Goal: Task Accomplishment & Management: Manage account settings

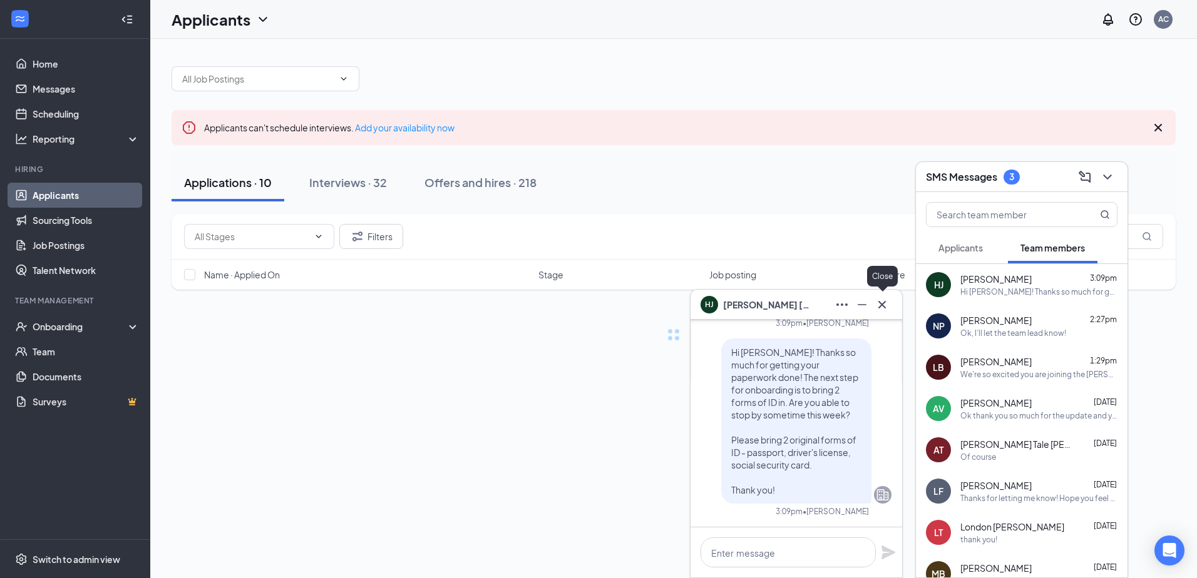
drag, startPoint x: 886, startPoint y: 301, endPoint x: 927, endPoint y: 292, distance: 42.1
click at [886, 301] on icon "Cross" at bounding box center [882, 304] width 15 height 15
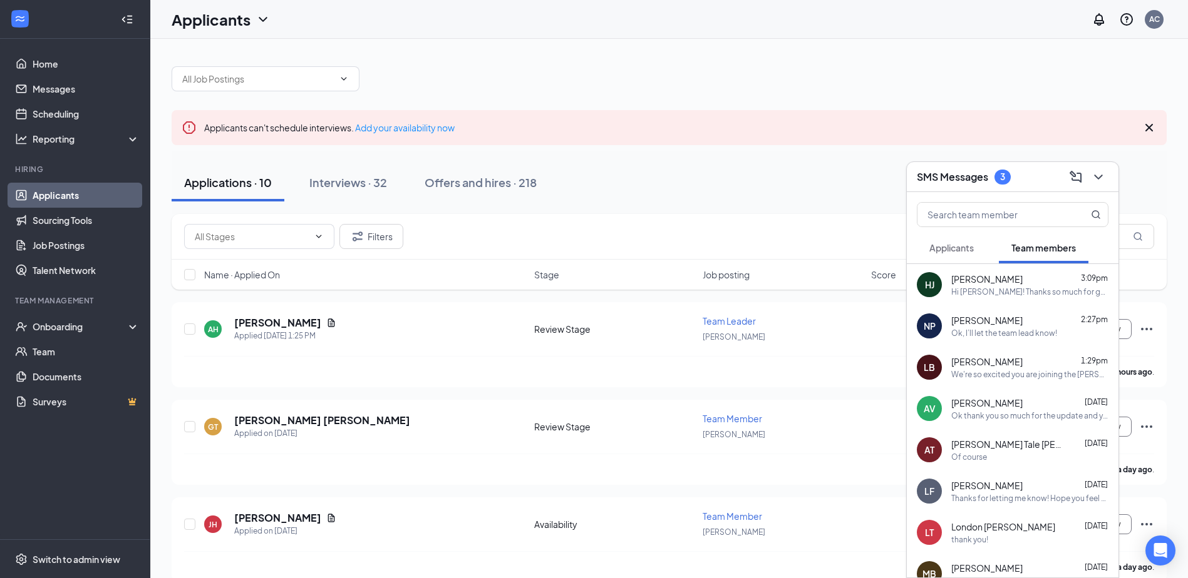
click at [1116, 179] on div "SMS Messages 3" at bounding box center [1013, 177] width 212 height 30
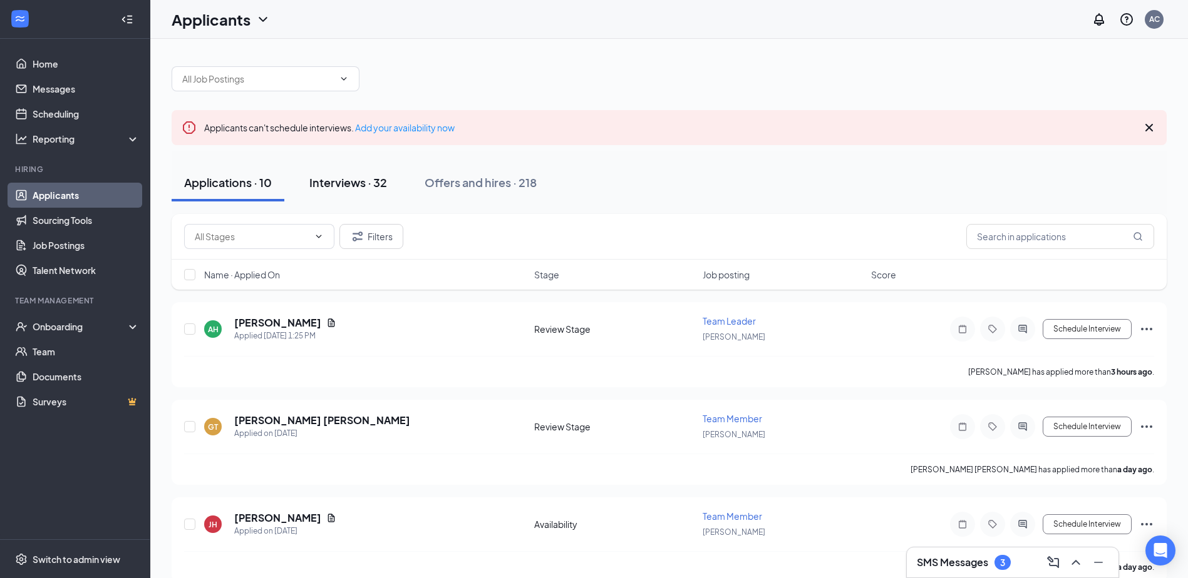
click at [380, 195] on button "Interviews · 32" at bounding box center [348, 183] width 103 height 38
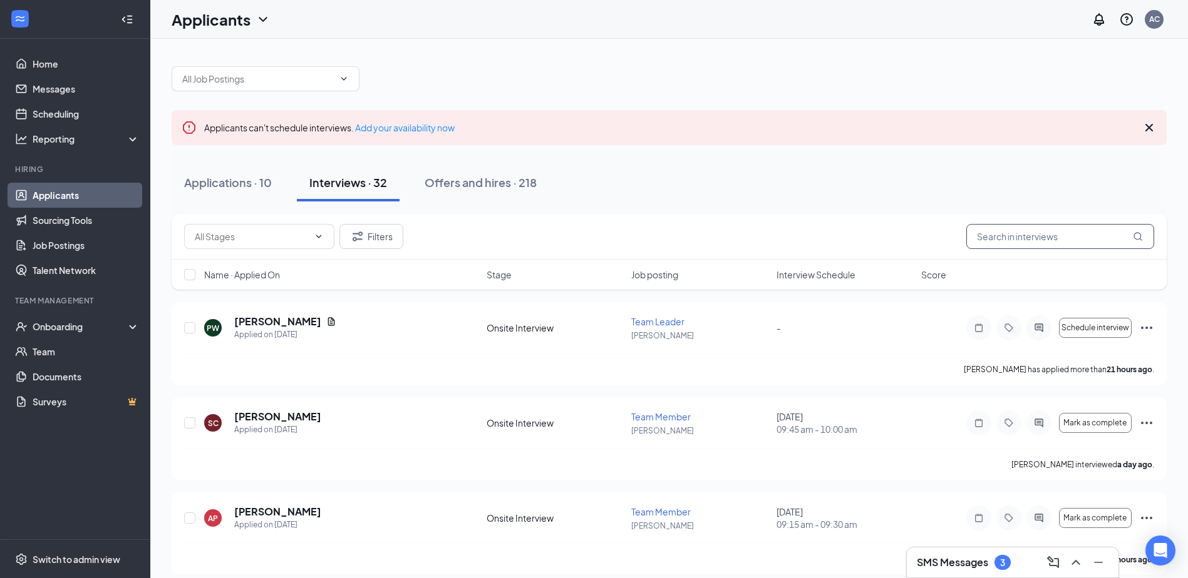
click at [1047, 242] on input "text" at bounding box center [1060, 236] width 188 height 25
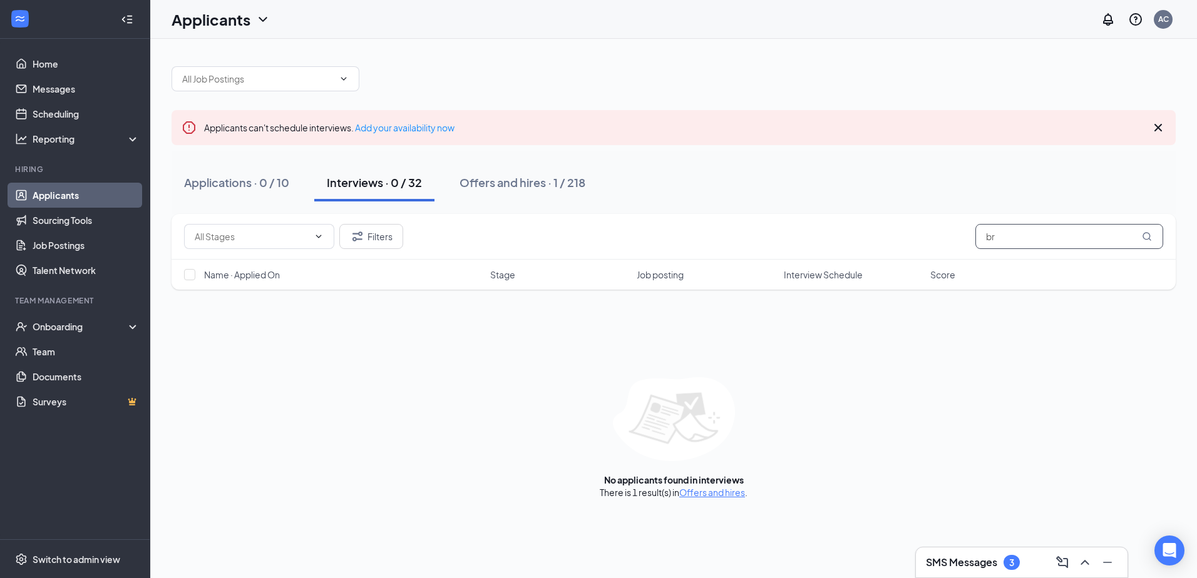
type input "b"
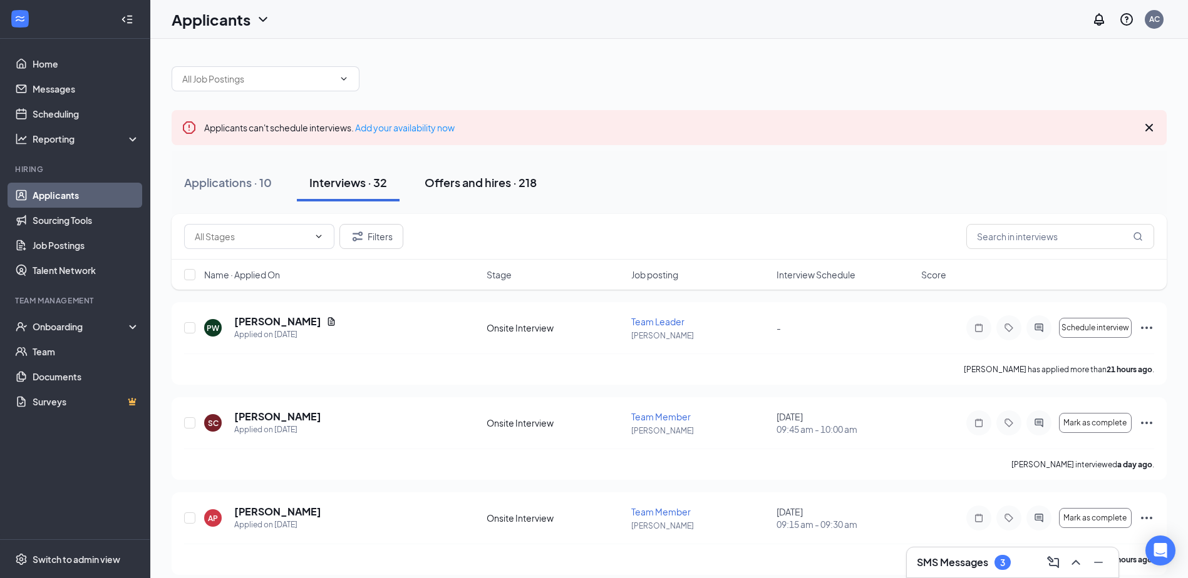
click at [483, 187] on div "Offers and hires · 218" at bounding box center [480, 183] width 112 height 16
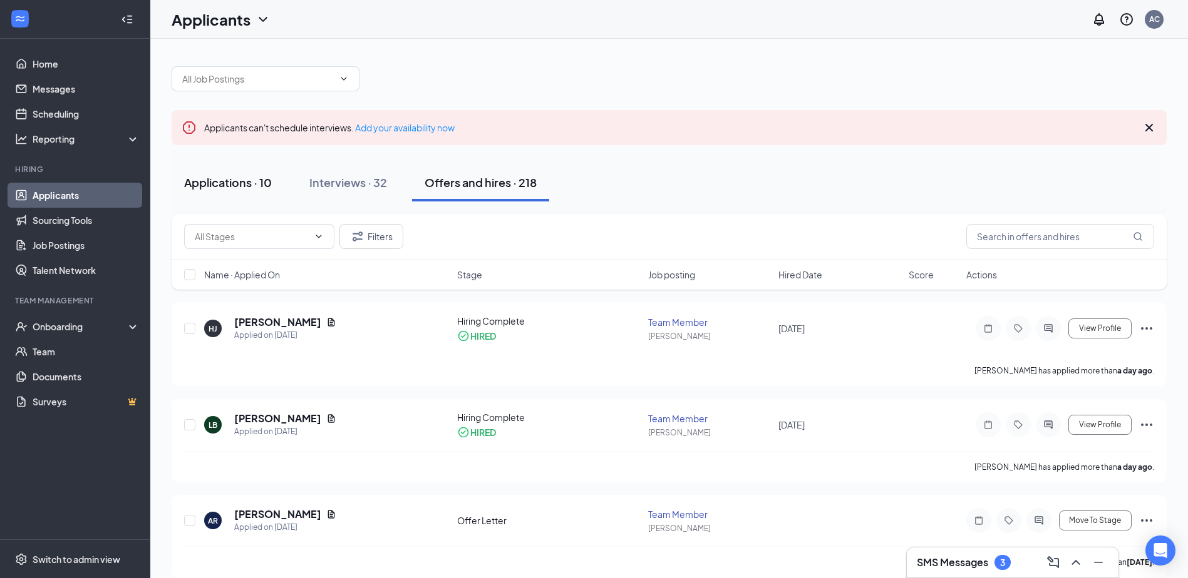
click at [236, 188] on div "Applications · 10" at bounding box center [228, 183] width 88 height 16
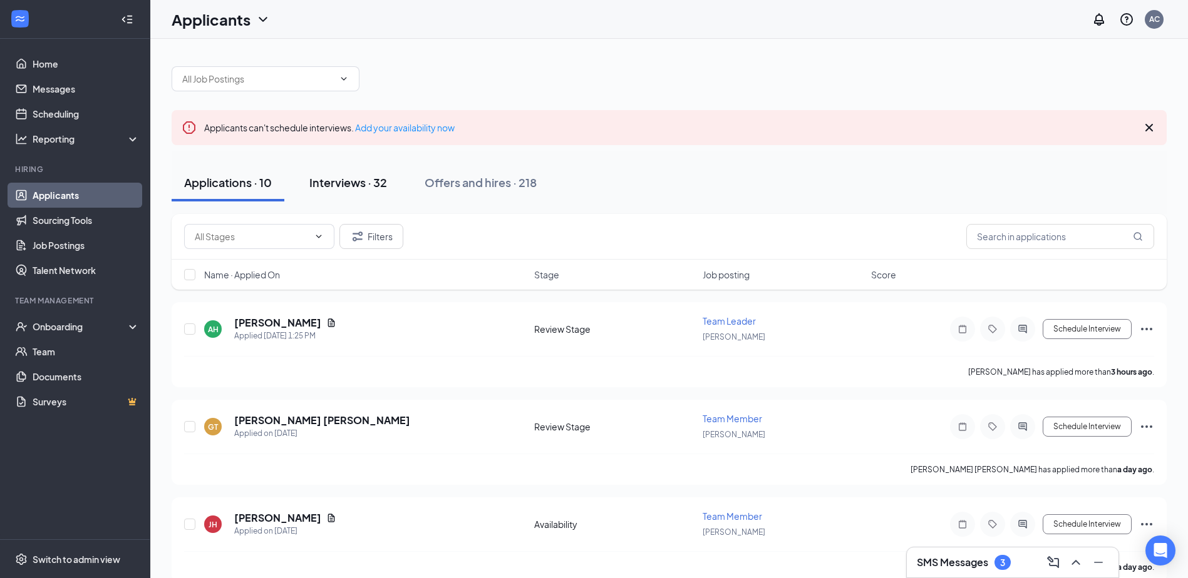
click at [363, 188] on div "Interviews · 32" at bounding box center [348, 183] width 78 height 16
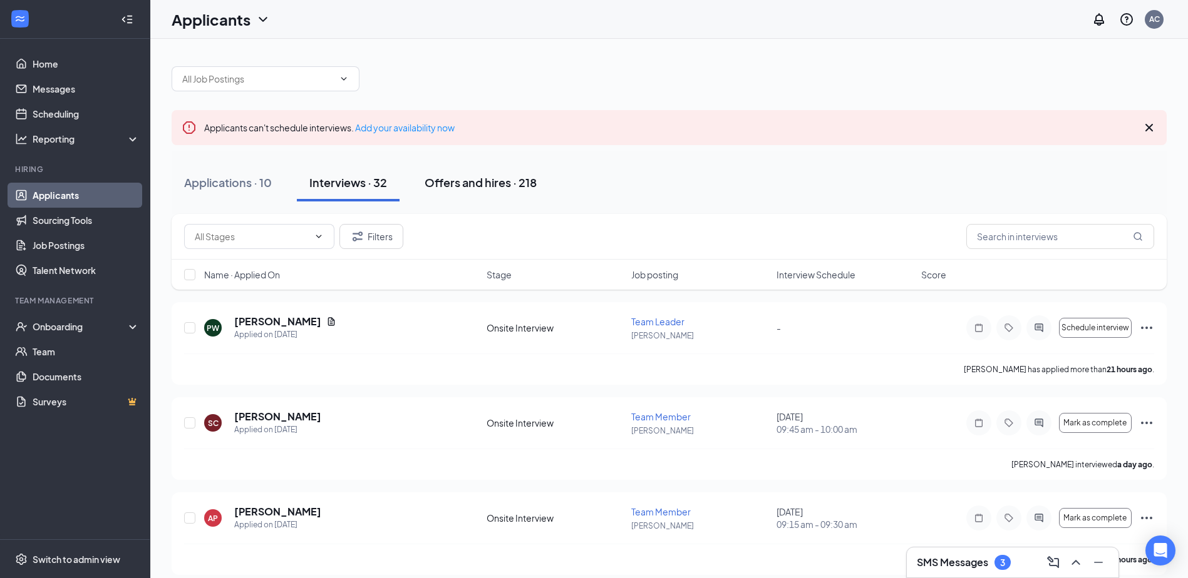
click at [469, 186] on div "Offers and hires · 218" at bounding box center [480, 183] width 112 height 16
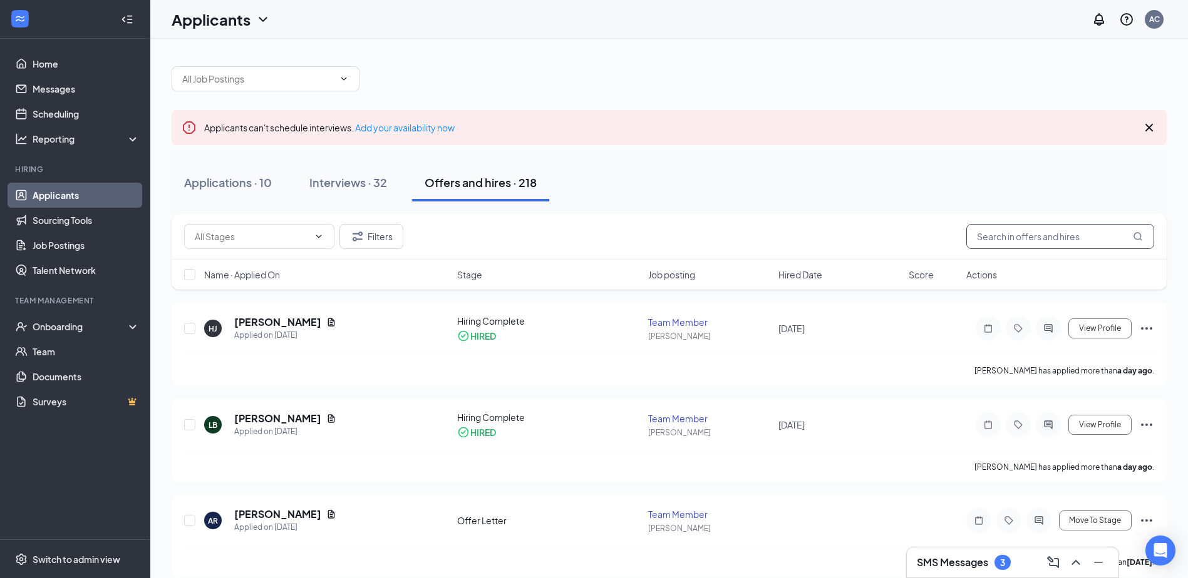
click at [1042, 242] on input "text" at bounding box center [1060, 236] width 188 height 25
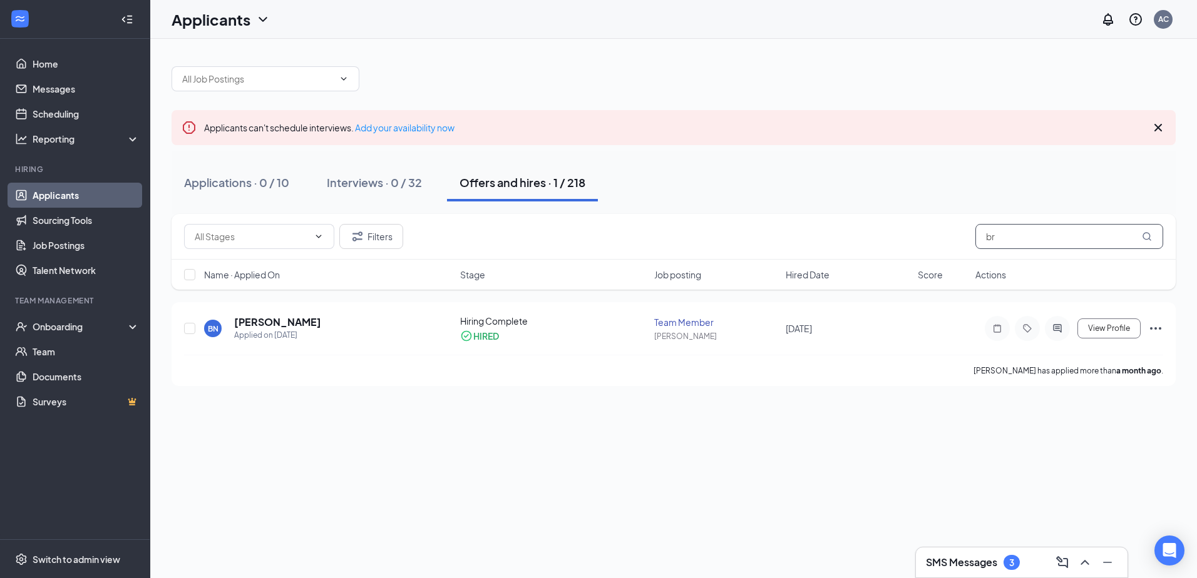
type input "b"
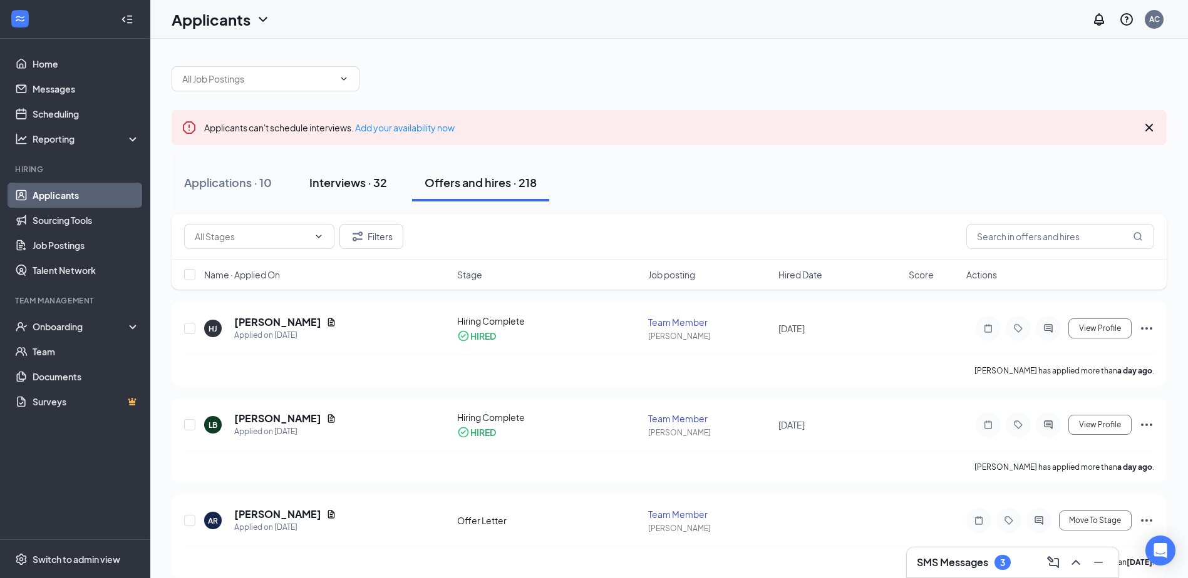
click at [360, 185] on div "Interviews · 32" at bounding box center [348, 183] width 78 height 16
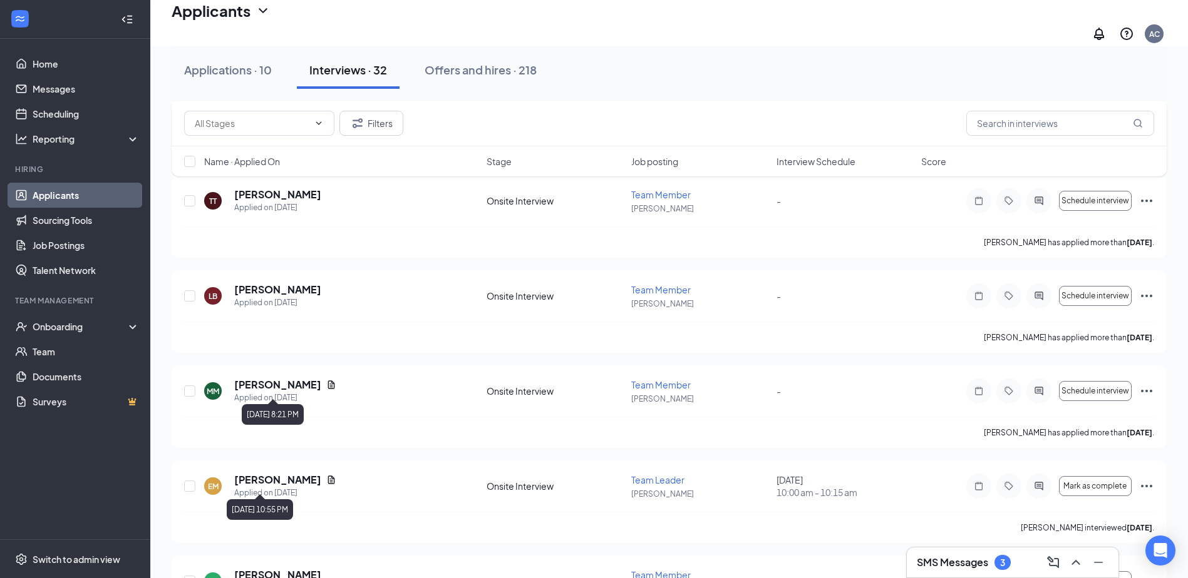
scroll to position [1189, 0]
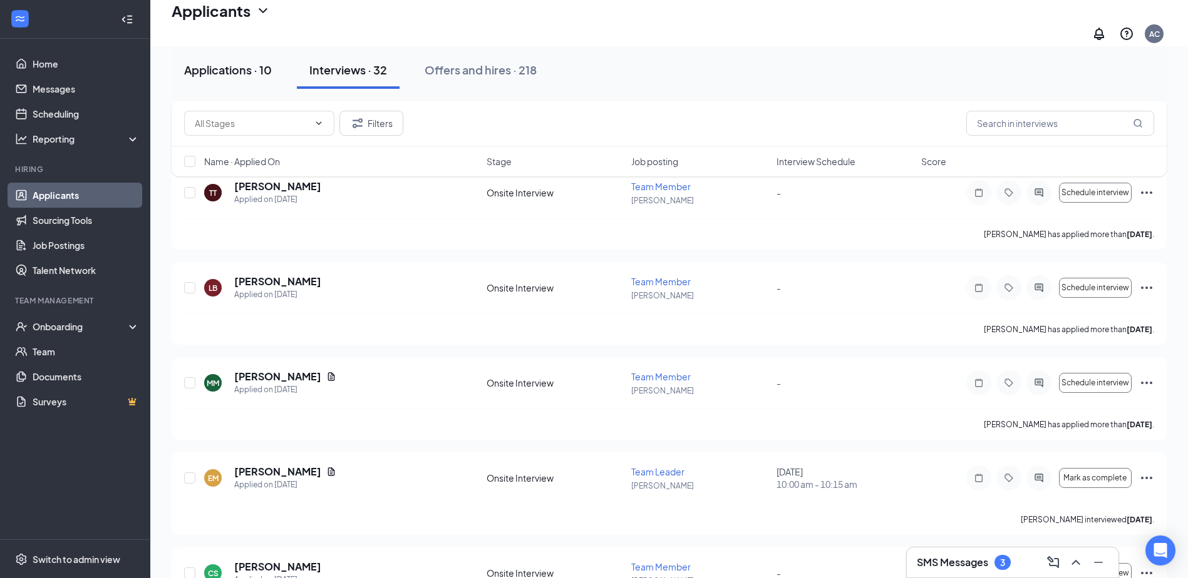
click at [246, 74] on div "Applications · 10" at bounding box center [228, 70] width 88 height 16
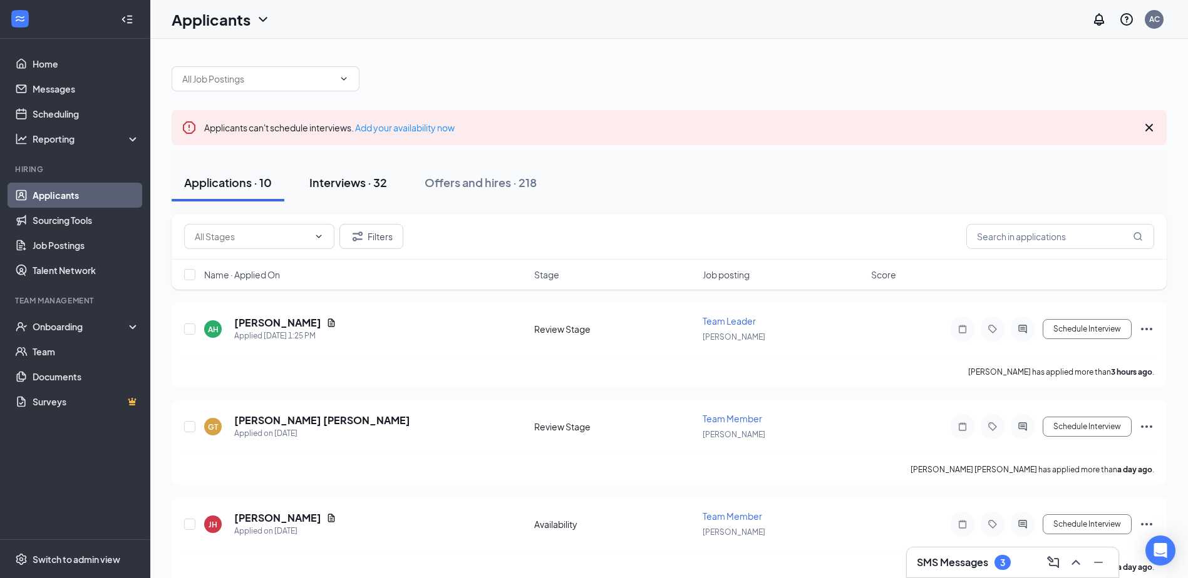
click at [354, 187] on div "Interviews · 32" at bounding box center [348, 183] width 78 height 16
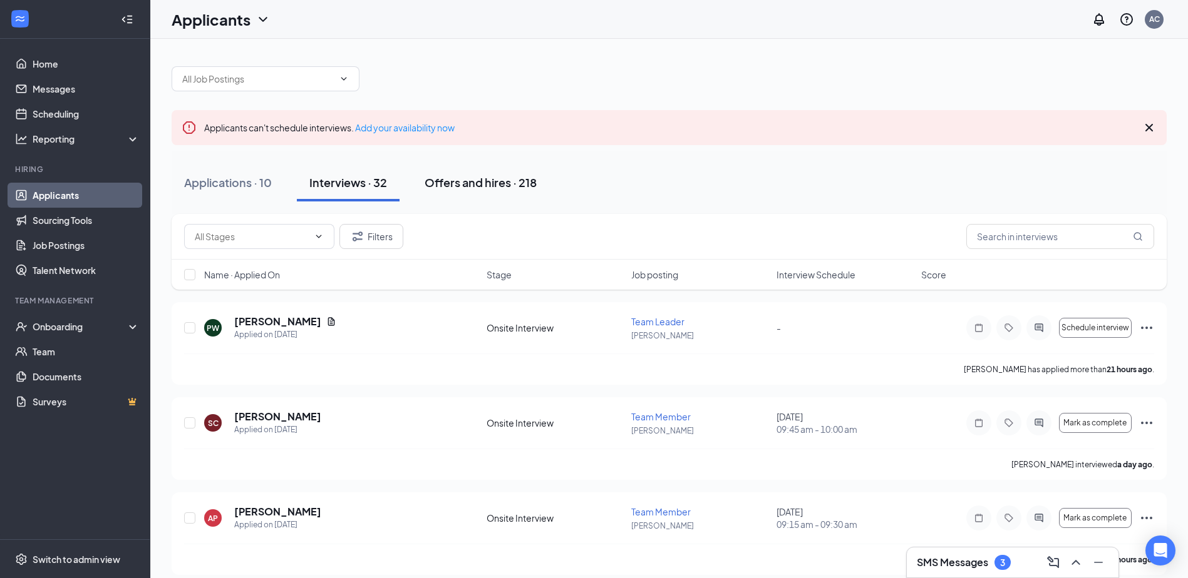
click at [453, 183] on div "Offers and hires · 218" at bounding box center [480, 183] width 112 height 16
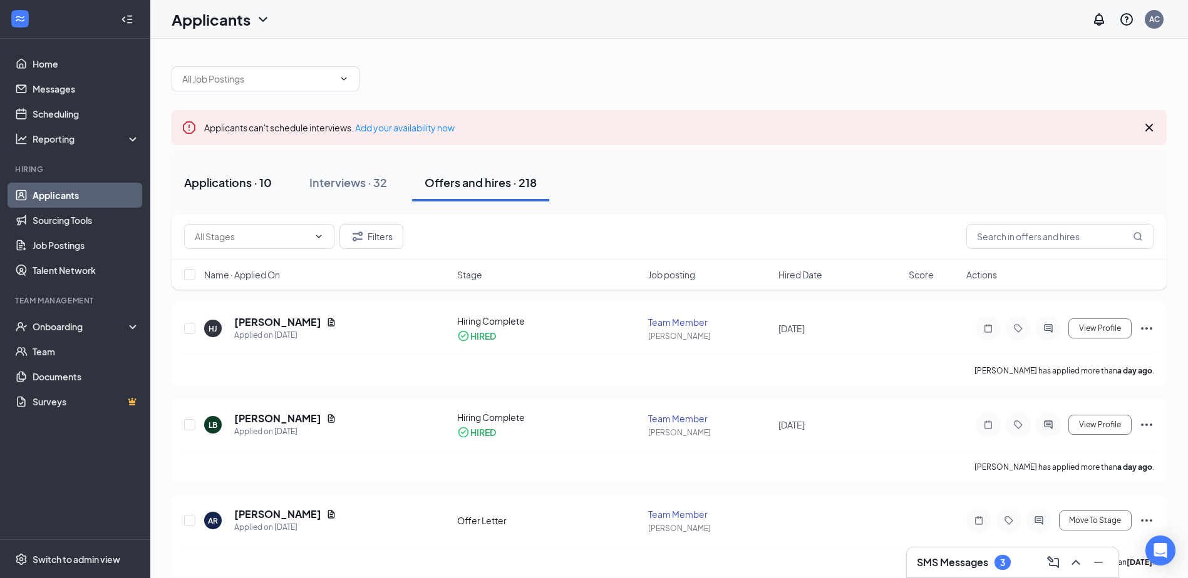
click at [220, 194] on button "Applications · 10" at bounding box center [228, 183] width 113 height 38
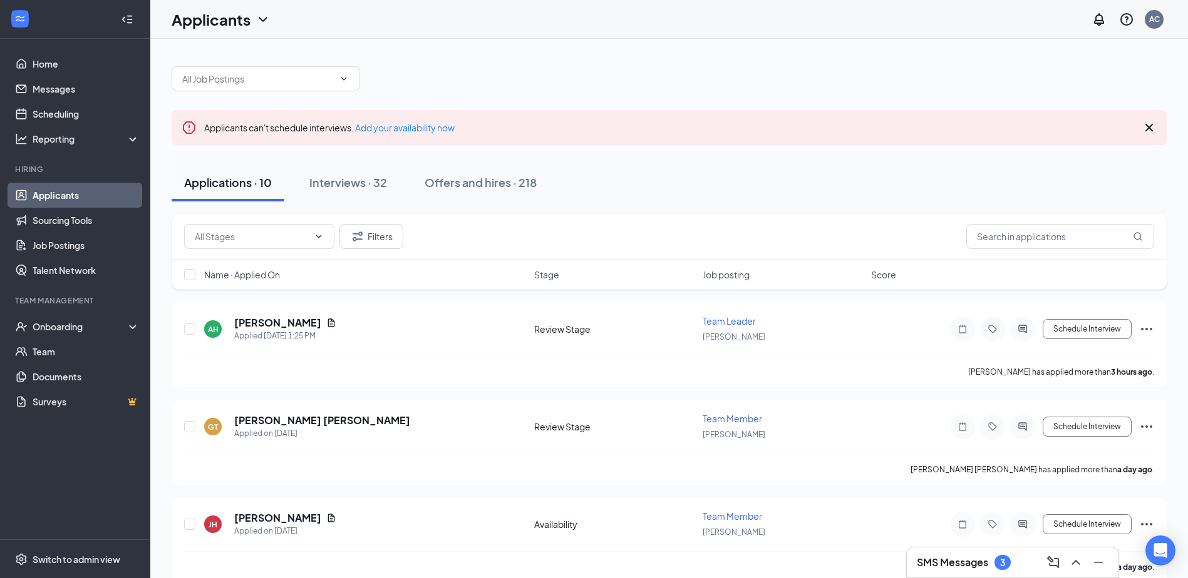
drag, startPoint x: 952, startPoint y: 565, endPoint x: 945, endPoint y: 573, distance: 10.3
click at [951, 565] on h3 "SMS Messages" at bounding box center [952, 563] width 71 height 14
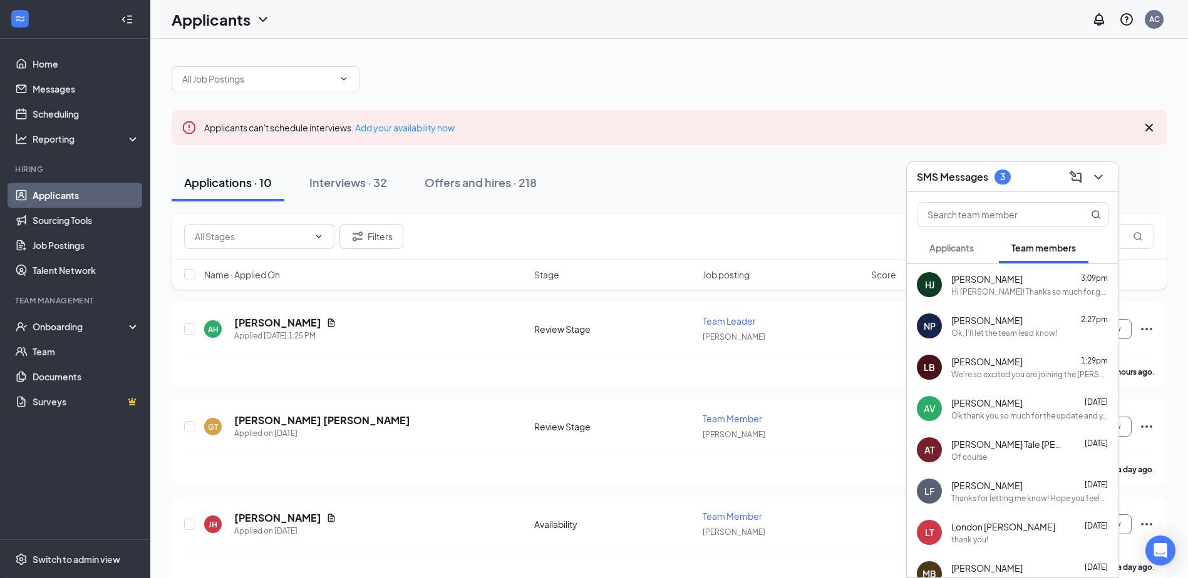
click at [977, 249] on button "Applicants" at bounding box center [951, 247] width 69 height 31
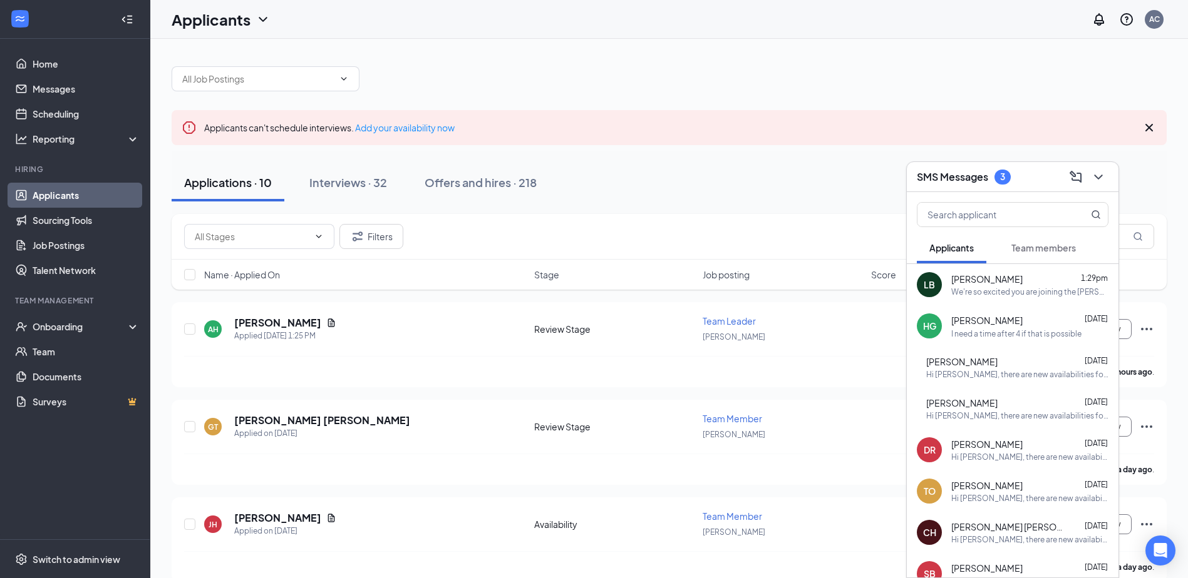
click at [1022, 249] on span "Team members" at bounding box center [1043, 247] width 64 height 11
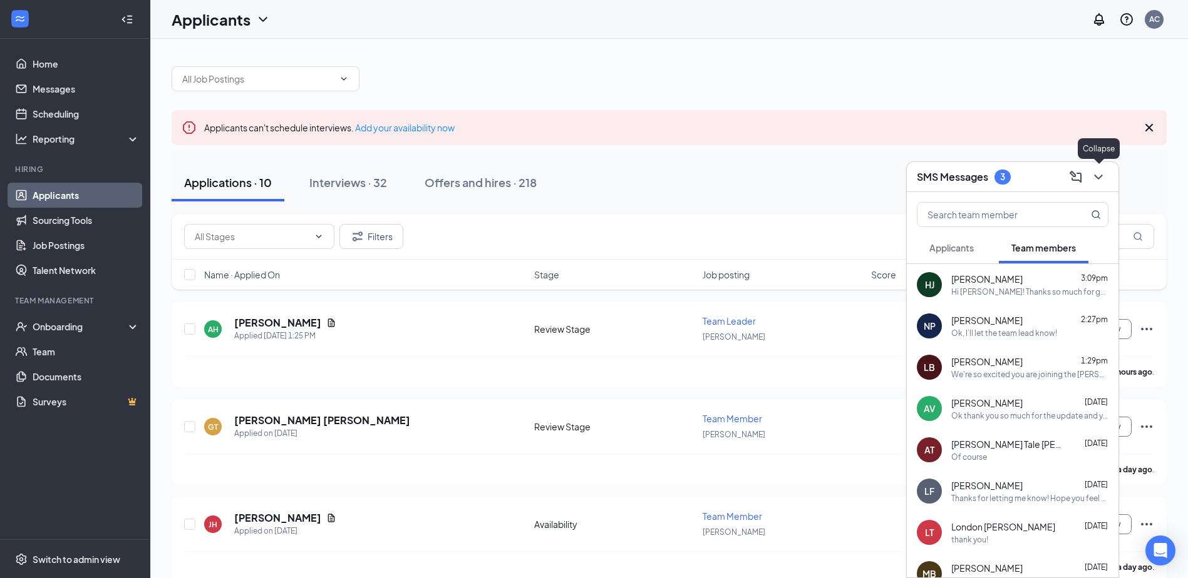
click at [1099, 175] on icon "ChevronDown" at bounding box center [1098, 177] width 15 height 15
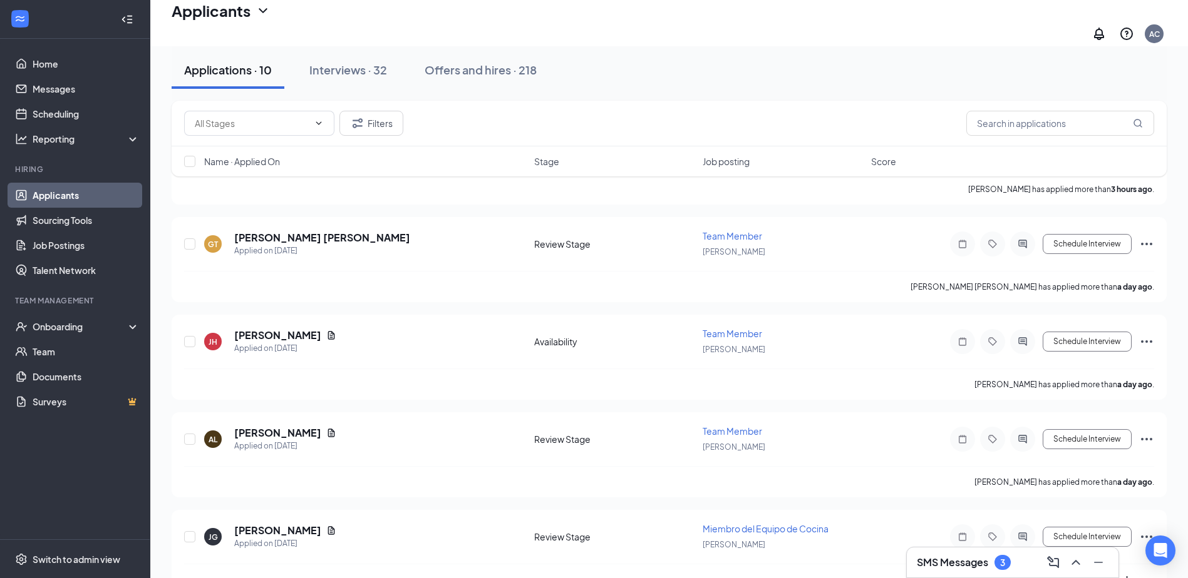
scroll to position [250, 0]
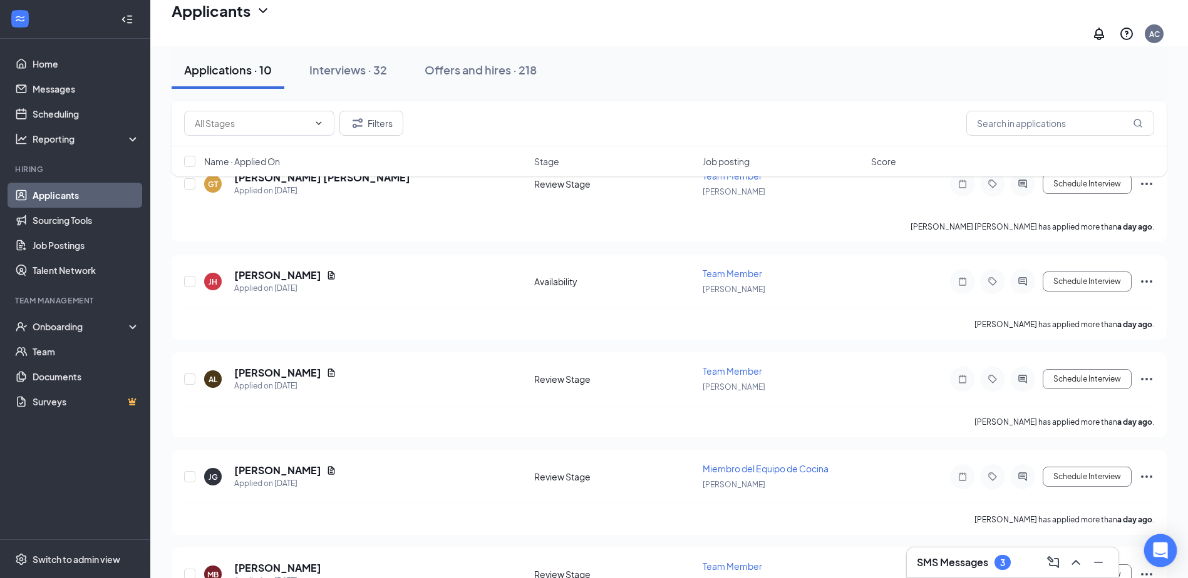
click at [1156, 552] on icon "Open Intercom Messenger" at bounding box center [1160, 551] width 14 height 16
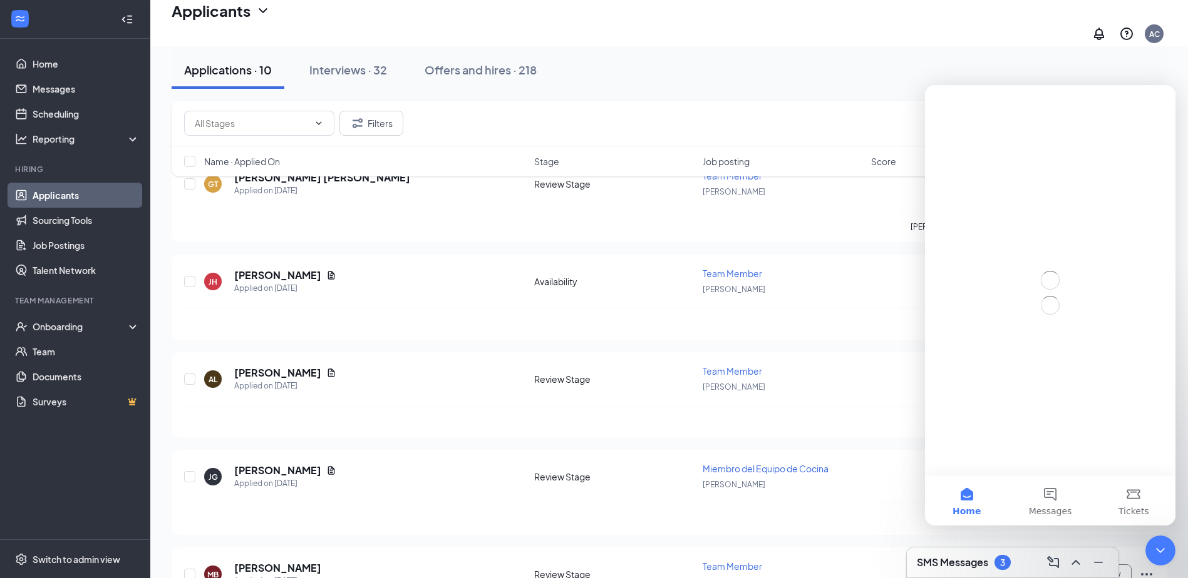
scroll to position [0, 0]
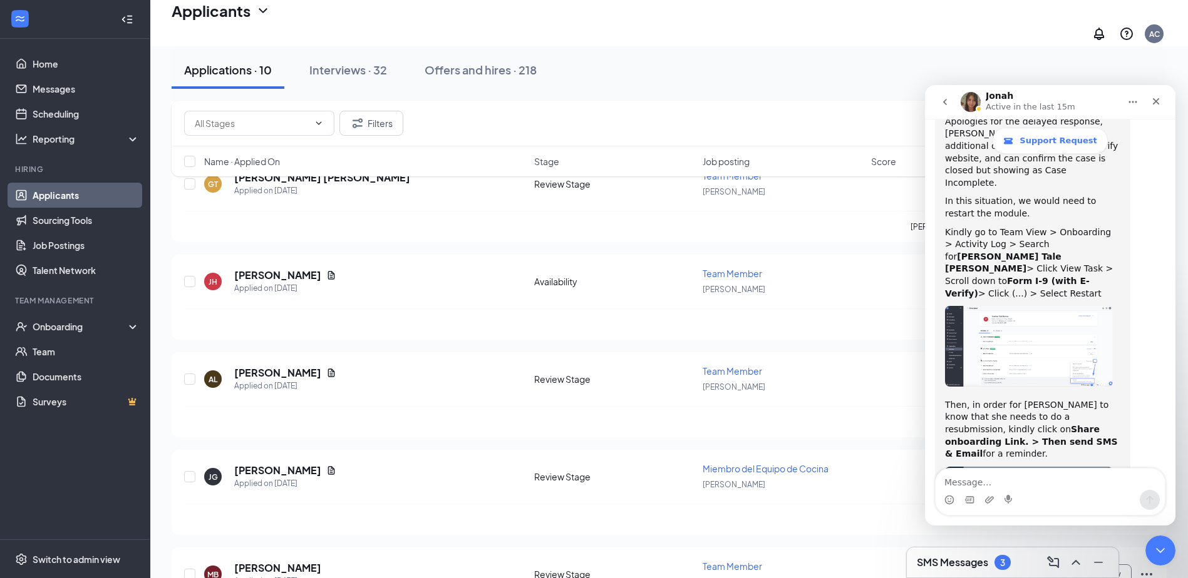
scroll to position [863, 0]
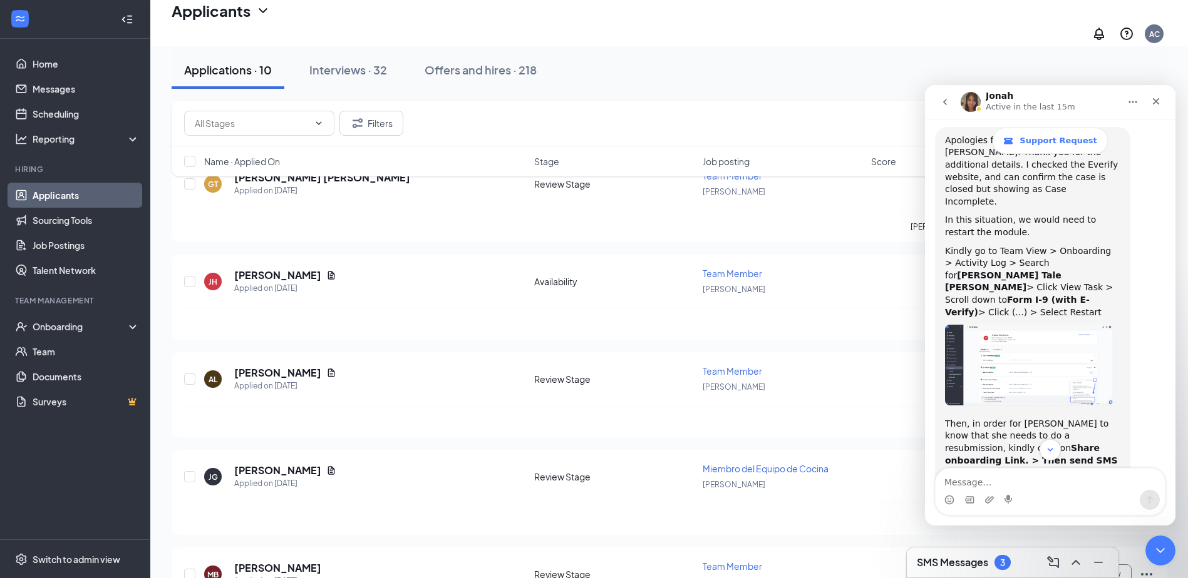
click at [1034, 325] on img "Jonah says…" at bounding box center [1029, 365] width 168 height 81
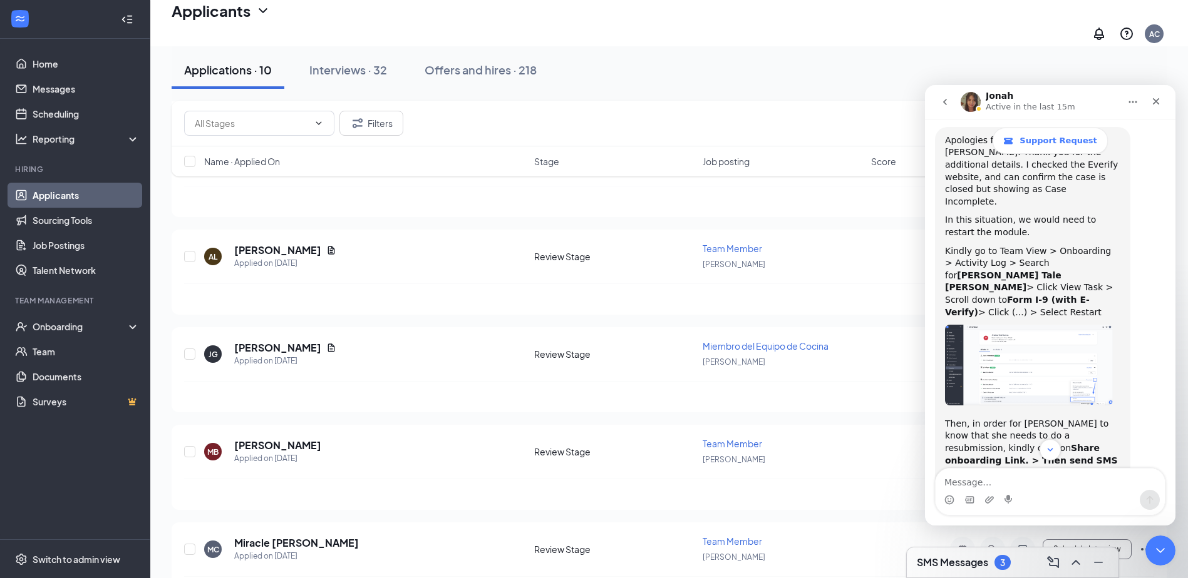
scroll to position [376, 0]
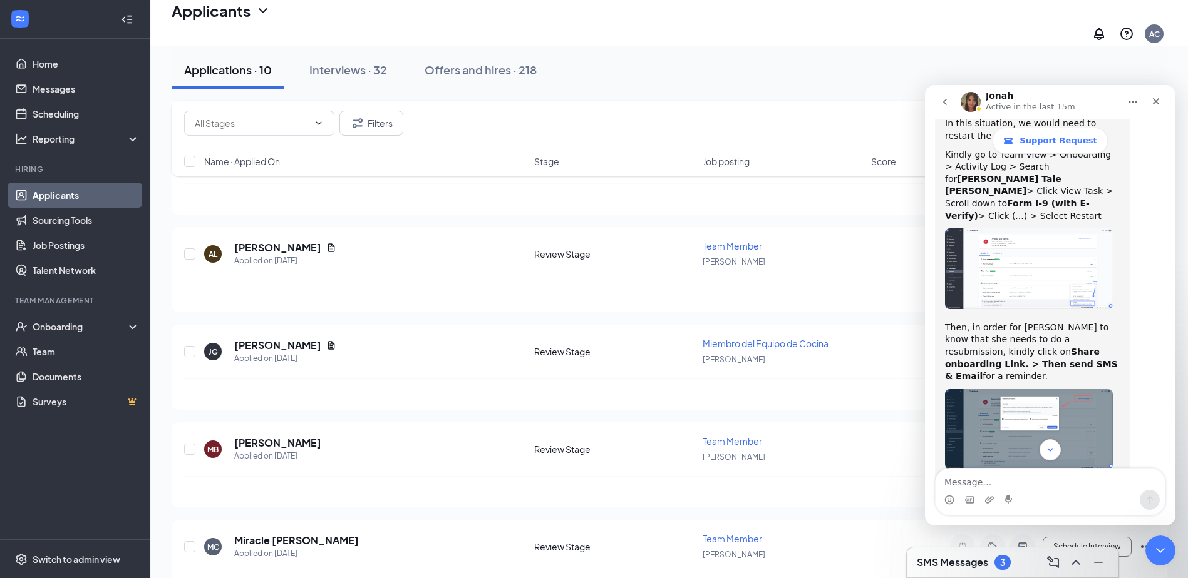
scroll to position [988, 0]
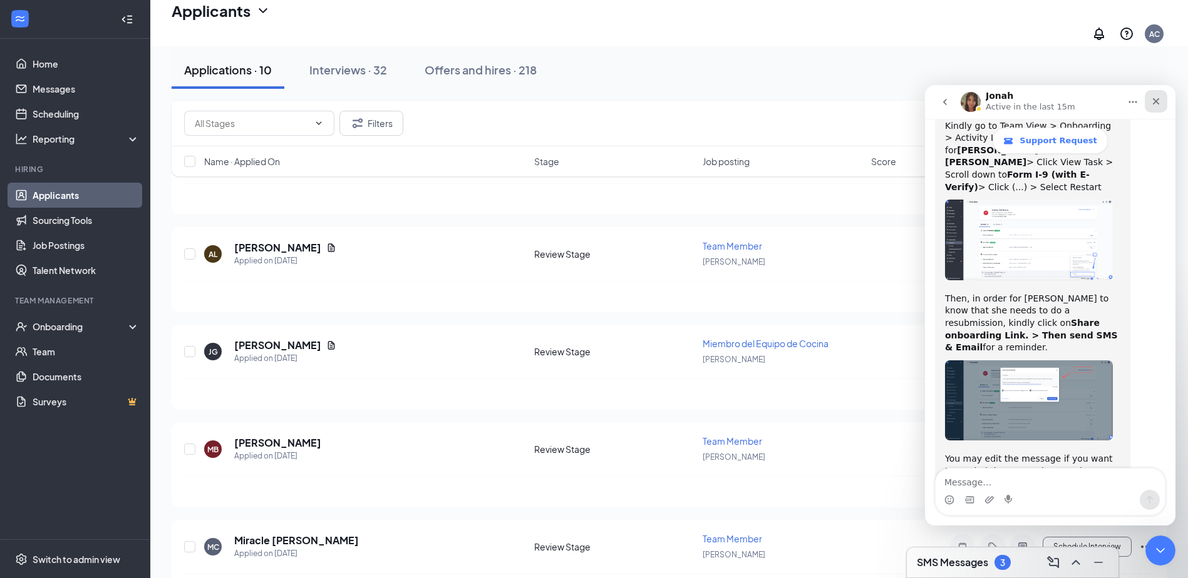
click at [1158, 106] on icon "Close" at bounding box center [1156, 101] width 10 height 10
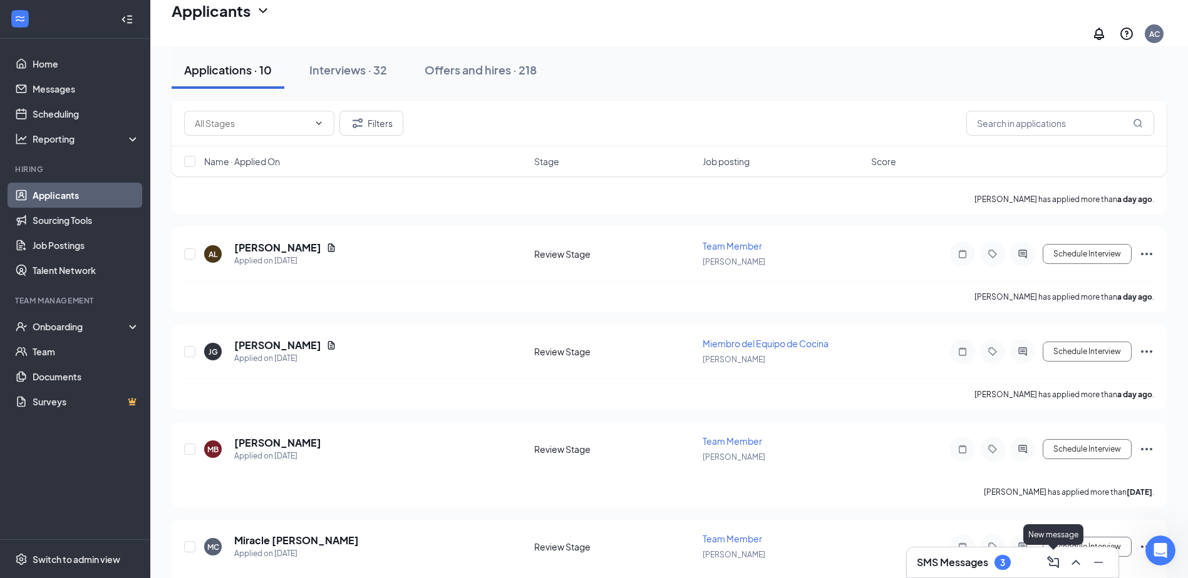
click at [986, 570] on div "SMS Messages 3" at bounding box center [964, 562] width 94 height 15
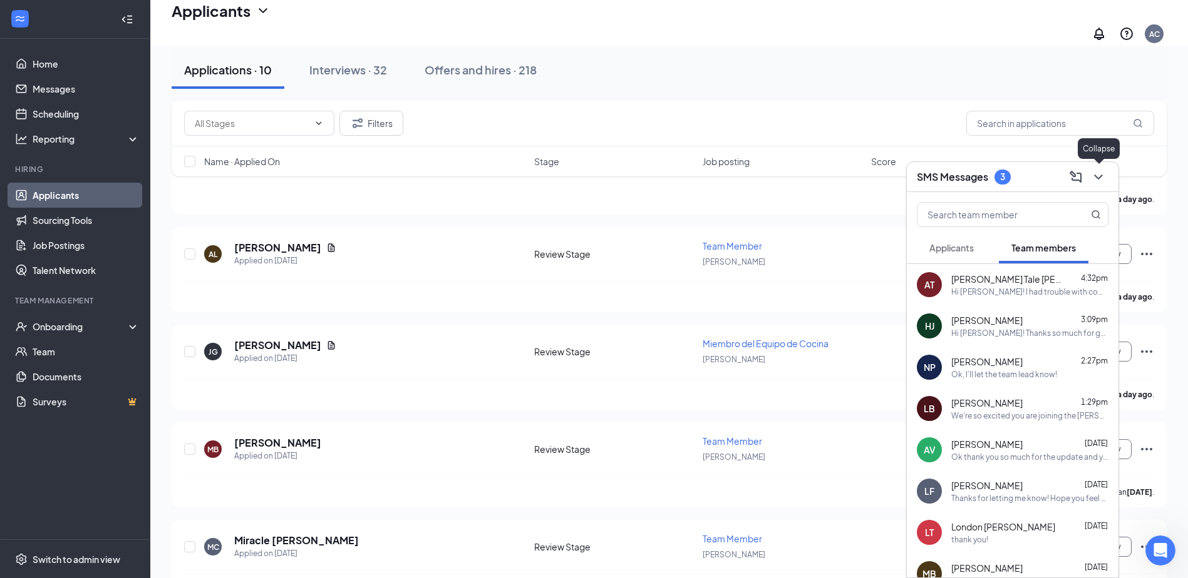
click at [1099, 173] on icon "ChevronDown" at bounding box center [1098, 177] width 15 height 15
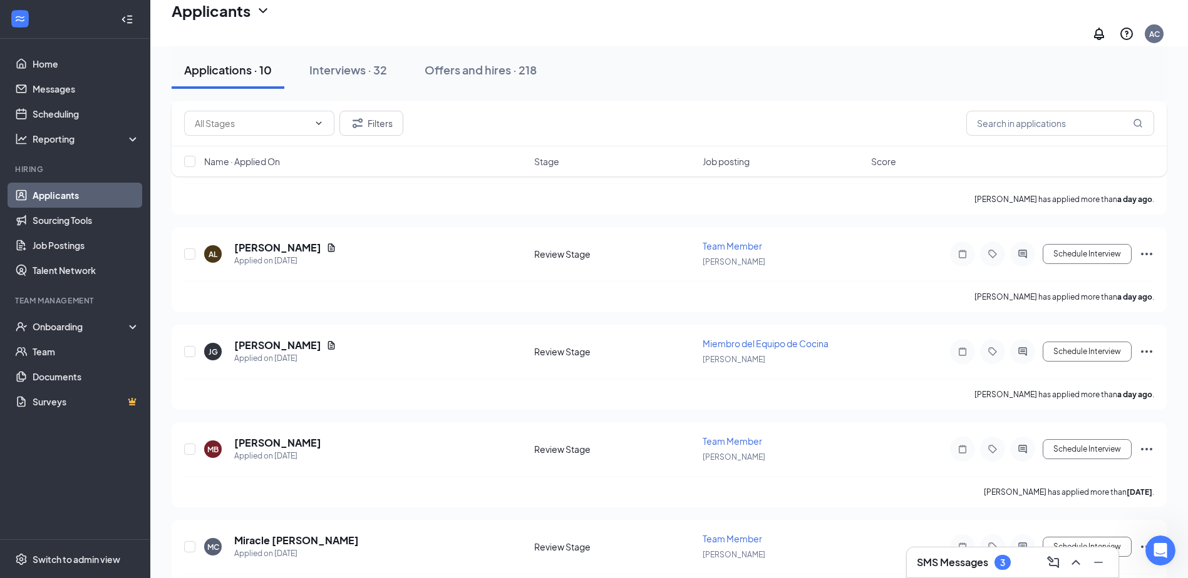
click at [1019, 566] on div "SMS Messages 3" at bounding box center [1013, 563] width 192 height 20
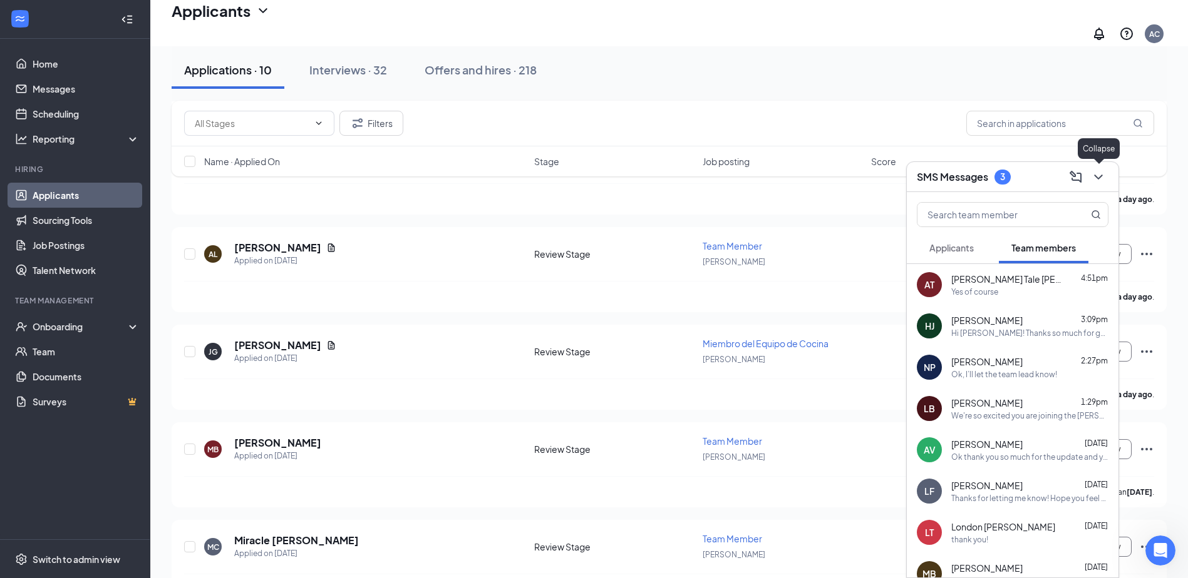
click at [1097, 176] on icon "ChevronDown" at bounding box center [1098, 177] width 15 height 15
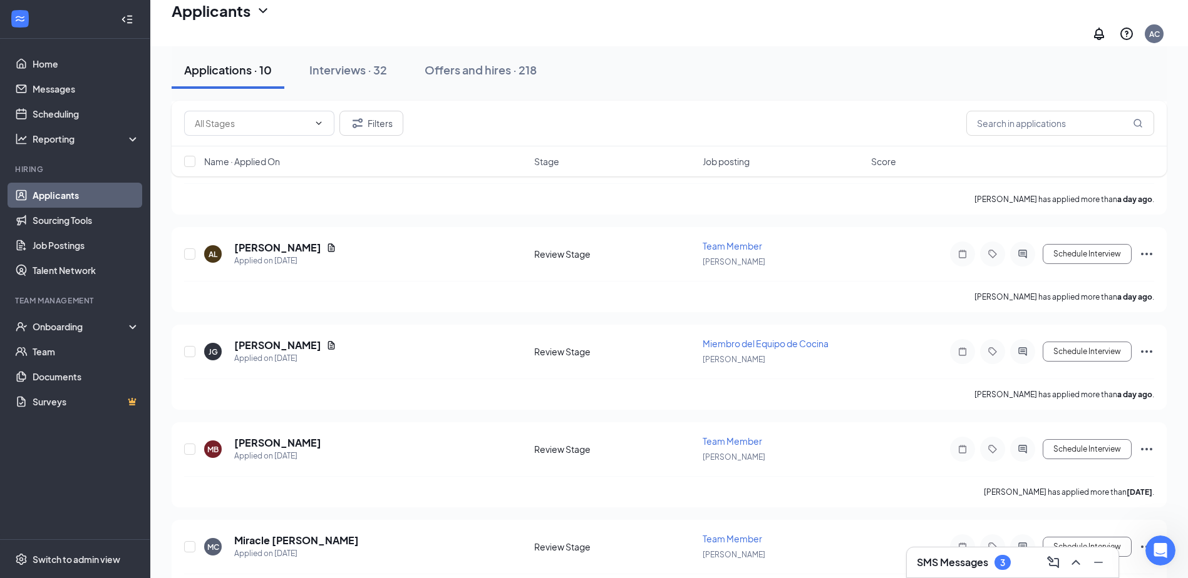
click at [997, 577] on div "SMS Messages 3" at bounding box center [1013, 563] width 212 height 30
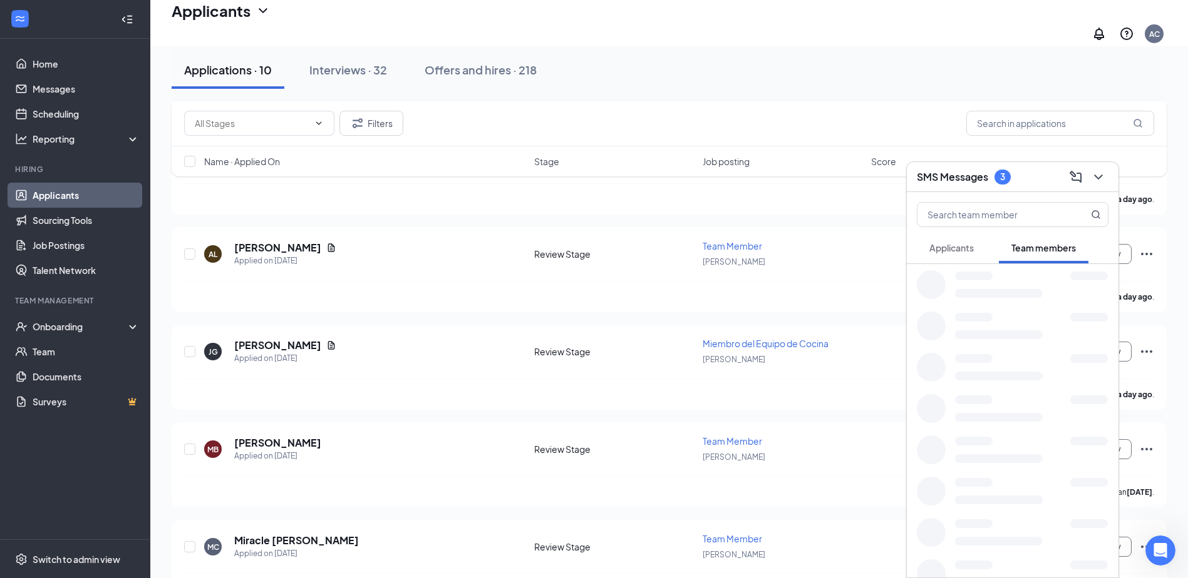
click at [1099, 178] on icon "ChevronDown" at bounding box center [1098, 177] width 8 height 5
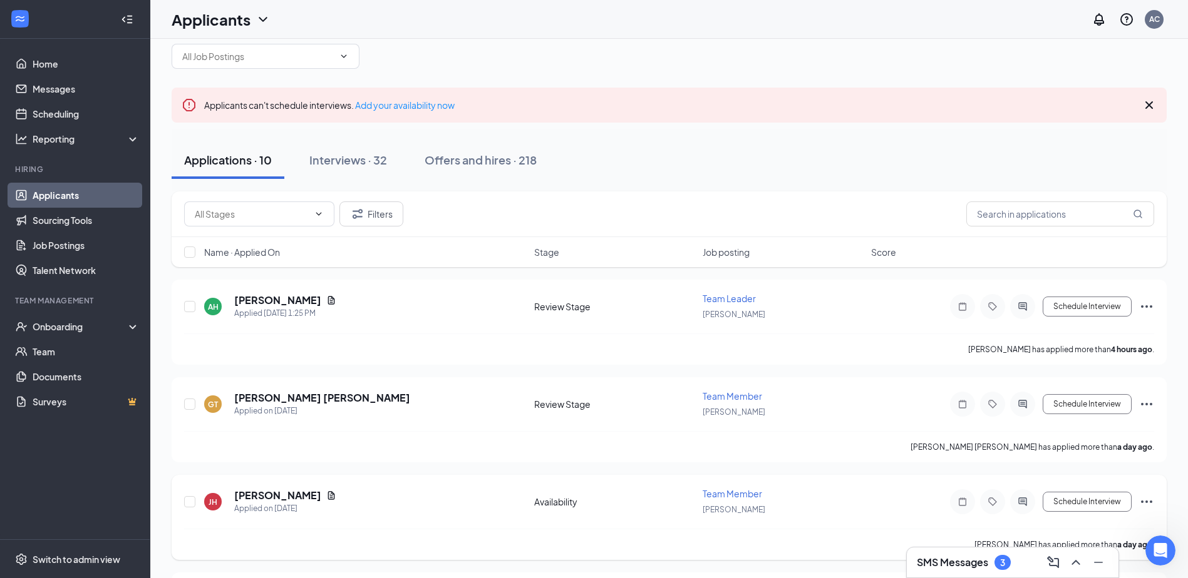
scroll to position [0, 0]
